Goal: Information Seeking & Learning: Learn about a topic

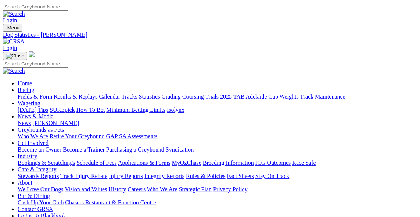
click at [26, 93] on link "Fields & Form" at bounding box center [35, 96] width 35 height 6
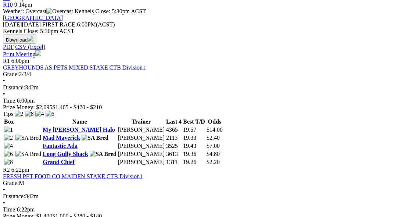
scroll to position [267, 0]
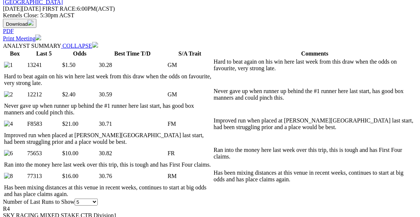
scroll to position [344, 0]
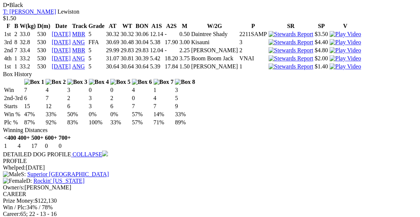
scroll to position [688, 0]
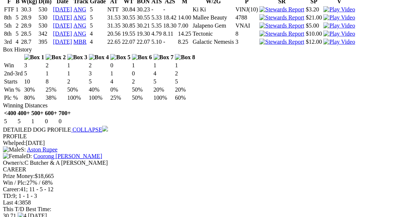
scroll to position [1566, 0]
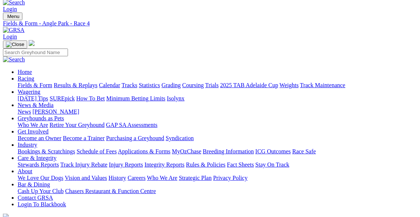
scroll to position [0, 0]
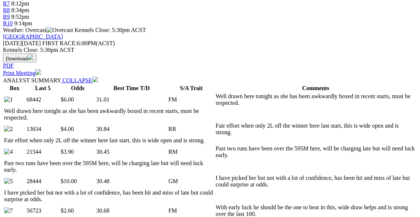
scroll to position [306, 0]
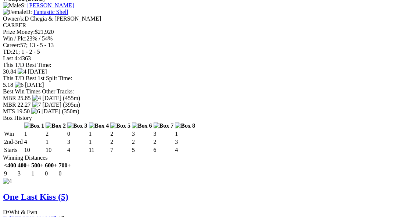
scroll to position [1337, 0]
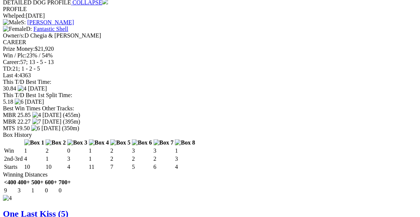
scroll to position [1299, 0]
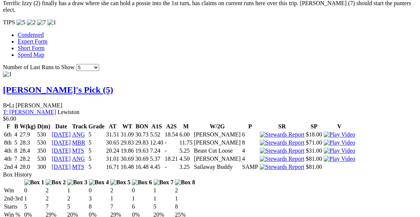
scroll to position [726, 0]
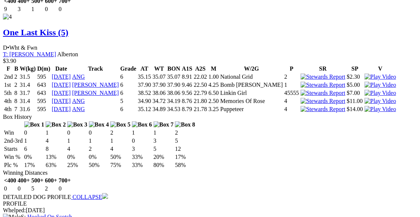
scroll to position [1604, 0]
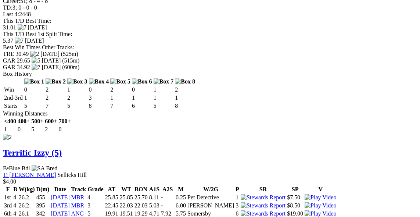
scroll to position [993, 0]
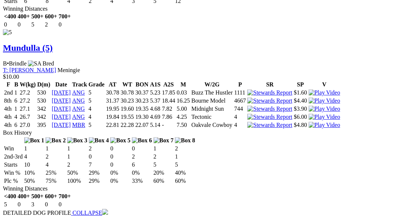
scroll to position [1910, 0]
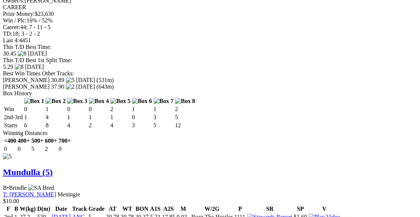
scroll to position [1604, 0]
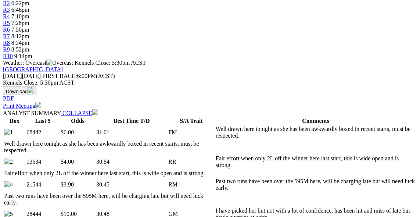
scroll to position [0, 0]
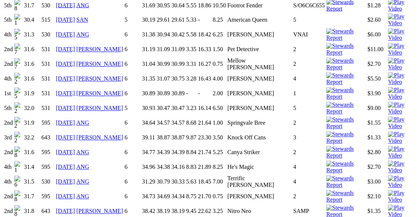
scroll to position [611, 0]
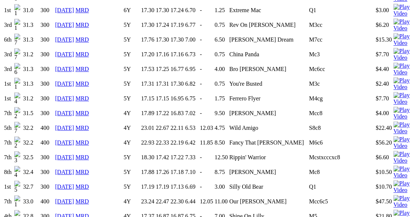
scroll to position [840, 0]
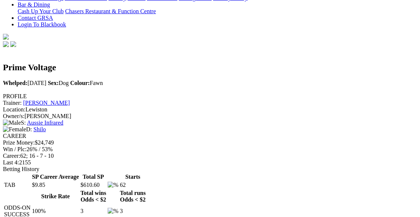
scroll to position [0, 0]
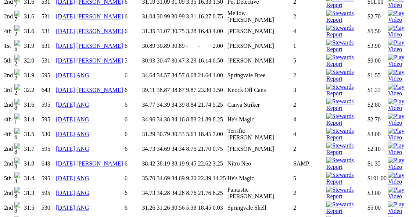
scroll to position [649, 0]
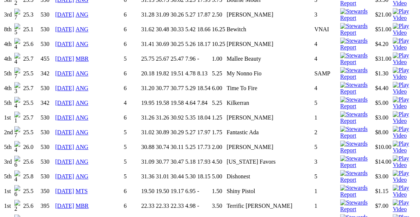
scroll to position [840, 0]
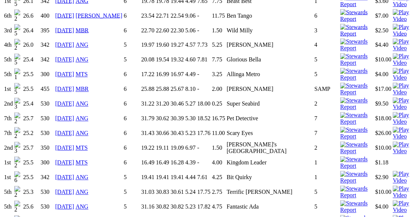
scroll to position [573, 0]
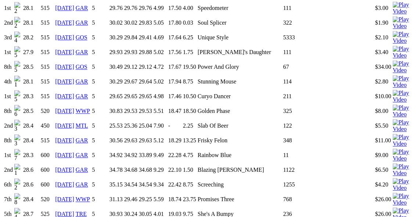
scroll to position [688, 0]
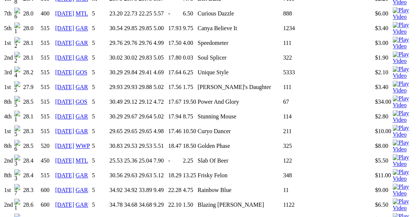
scroll to position [649, 0]
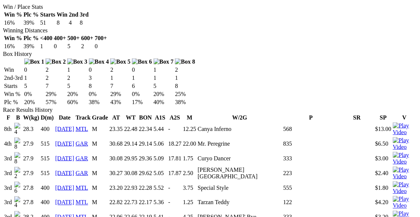
scroll to position [420, 0]
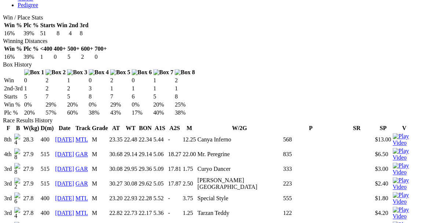
drag, startPoint x: 161, startPoint y: 147, endPoint x: 180, endPoint y: 146, distance: 18.4
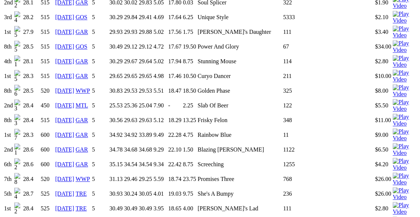
scroll to position [726, 0]
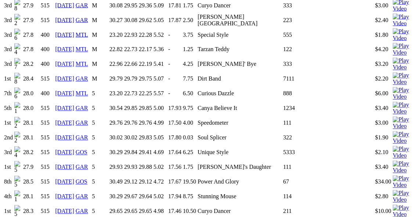
scroll to position [688, 0]
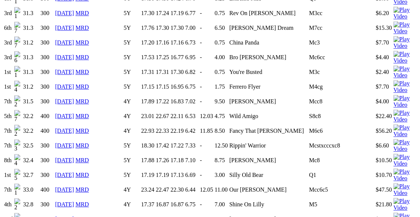
scroll to position [840, 0]
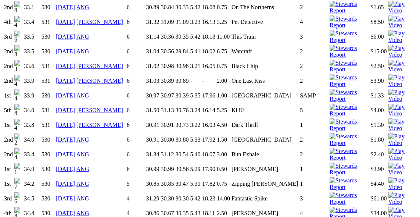
scroll to position [955, 0]
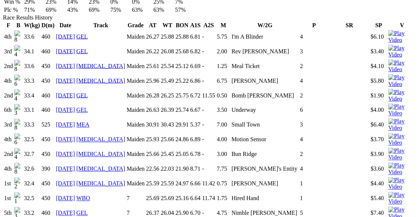
scroll to position [344, 0]
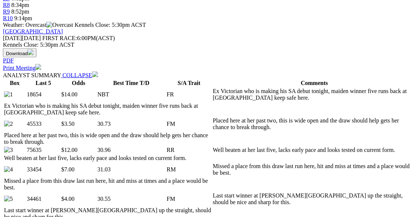
scroll to position [306, 0]
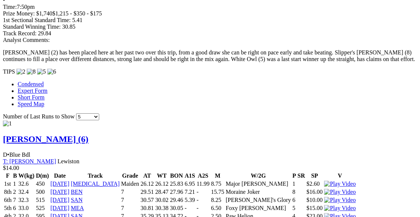
scroll to position [667, 0]
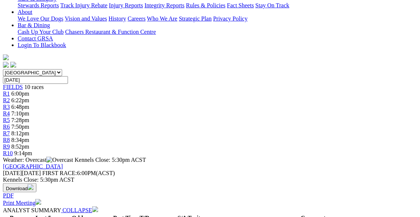
scroll to position [0, 0]
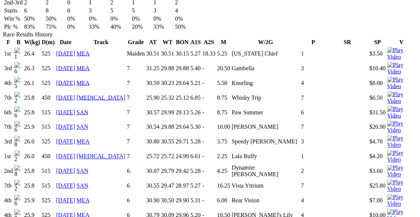
scroll to position [497, 0]
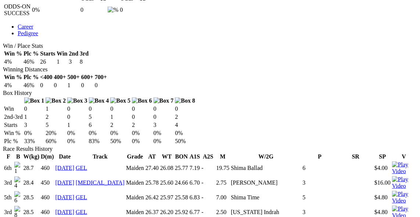
scroll to position [382, 0]
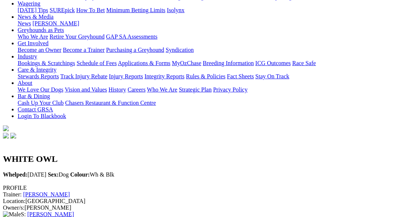
scroll to position [38, 0]
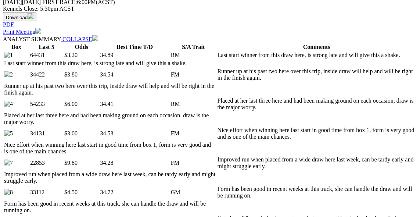
scroll to position [344, 0]
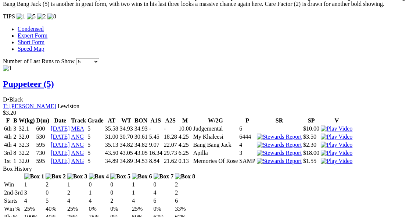
scroll to position [497, 0]
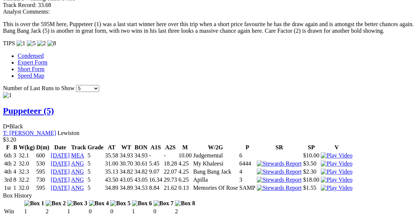
scroll to position [726, 0]
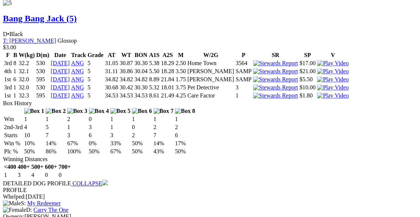
scroll to position [1643, 0]
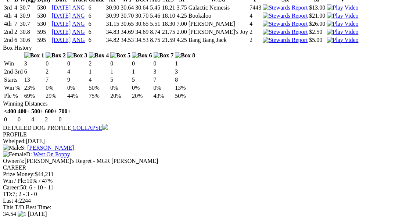
scroll to position [1299, 0]
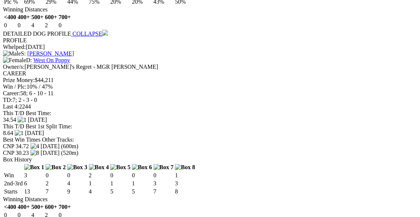
scroll to position [1337, 0]
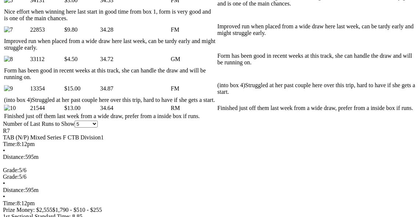
scroll to position [458, 0]
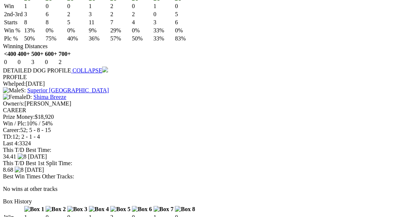
scroll to position [1643, 0]
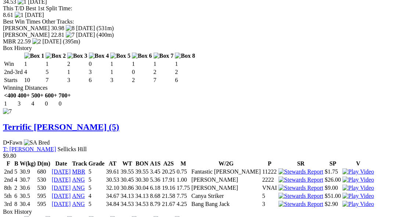
scroll to position [2216, 0]
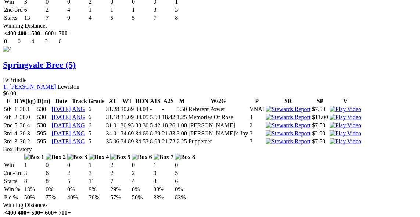
scroll to position [1299, 0]
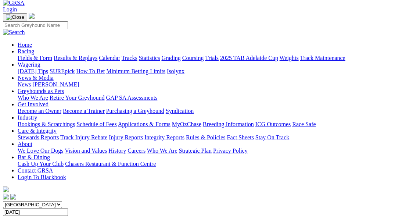
scroll to position [38, 0]
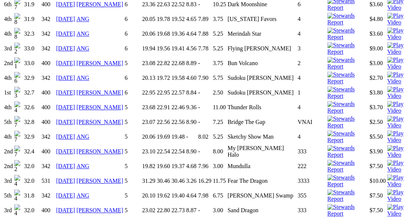
scroll to position [649, 0]
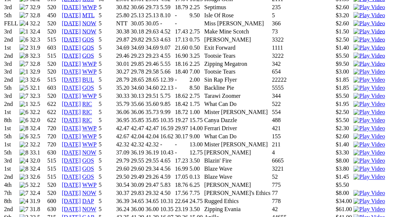
scroll to position [573, 0]
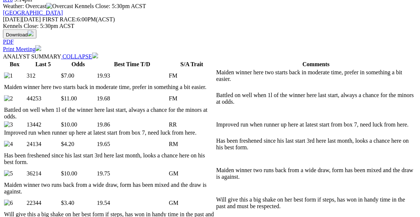
scroll to position [344, 0]
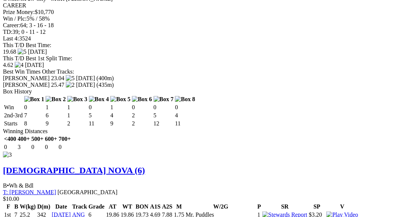
scroll to position [1299, 0]
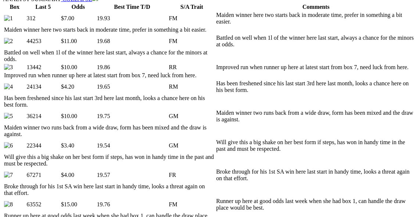
scroll to position [382, 0]
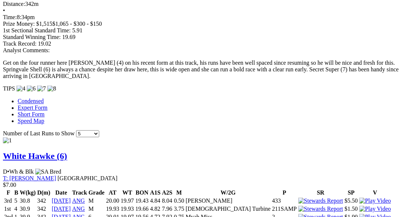
scroll to position [688, 0]
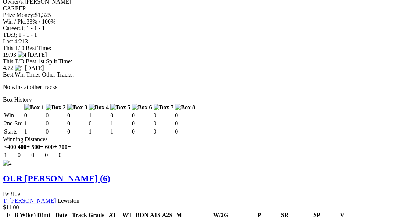
scroll to position [993, 0]
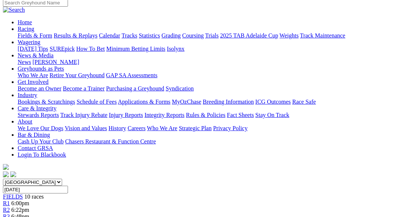
scroll to position [38, 0]
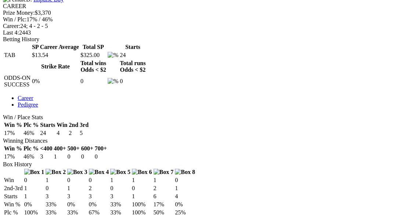
scroll to position [306, 0]
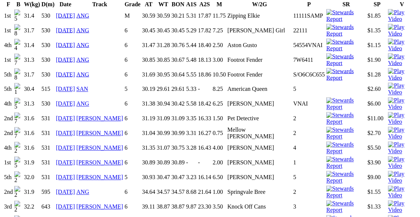
scroll to position [535, 0]
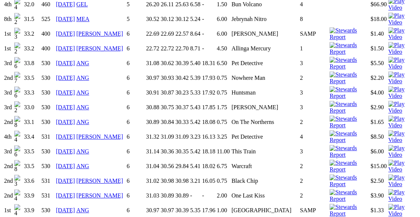
scroll to position [917, 0]
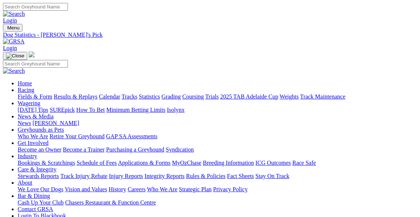
scroll to position [726, 0]
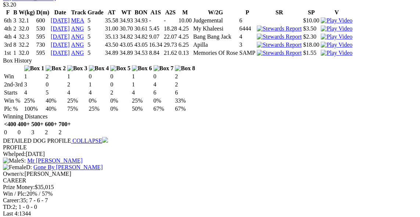
scroll to position [917, 0]
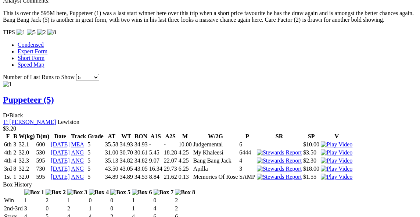
scroll to position [726, 0]
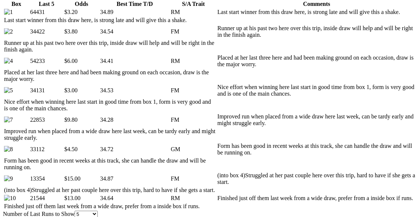
scroll to position [382, 0]
